Goal: Browse casually

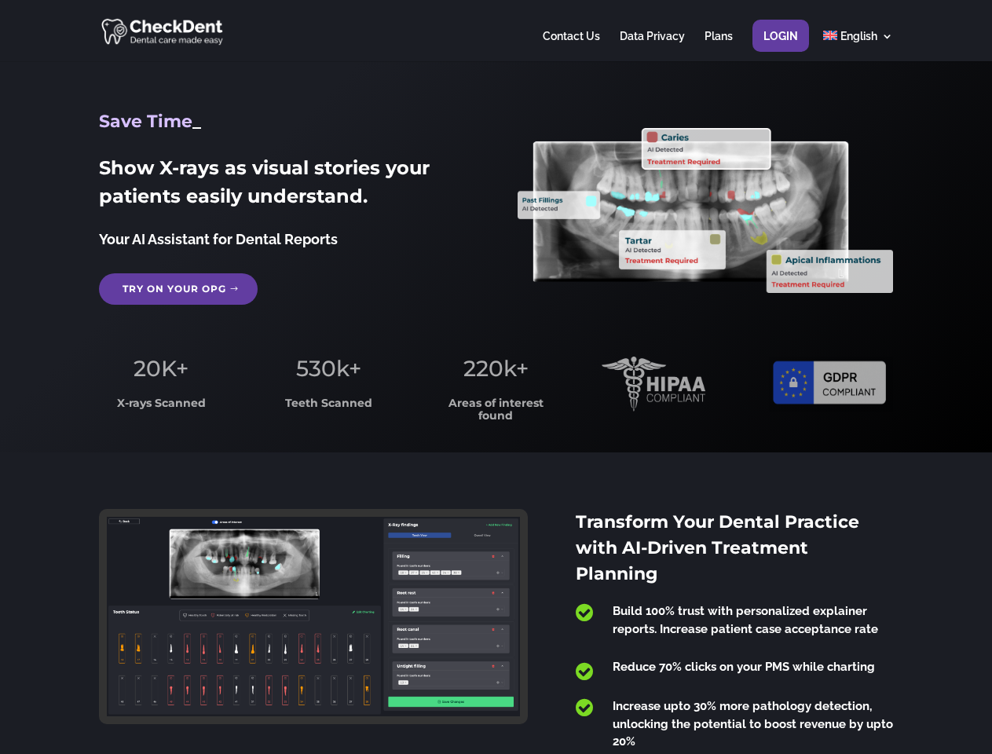
click at [495, 377] on span "220k+" at bounding box center [495, 368] width 65 height 27
click at [495, 31] on div at bounding box center [495, 30] width 793 height 61
click at [495, 377] on span "220k+" at bounding box center [495, 368] width 65 height 27
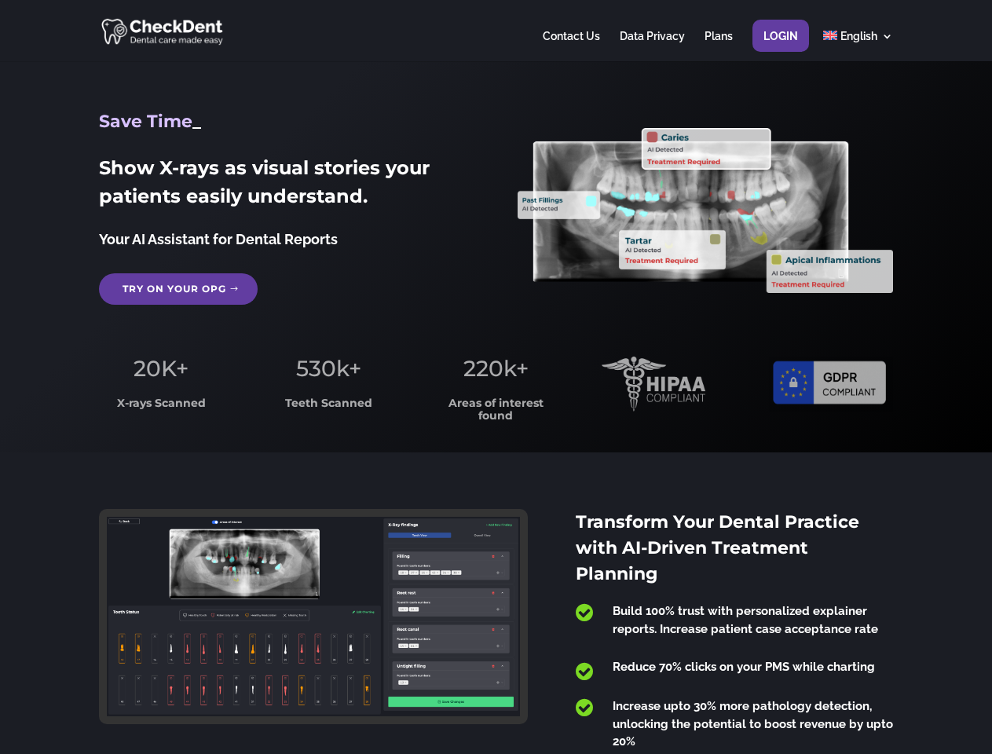
click at [495, 31] on div at bounding box center [495, 30] width 793 height 61
